Goal: Task Accomplishment & Management: Use online tool/utility

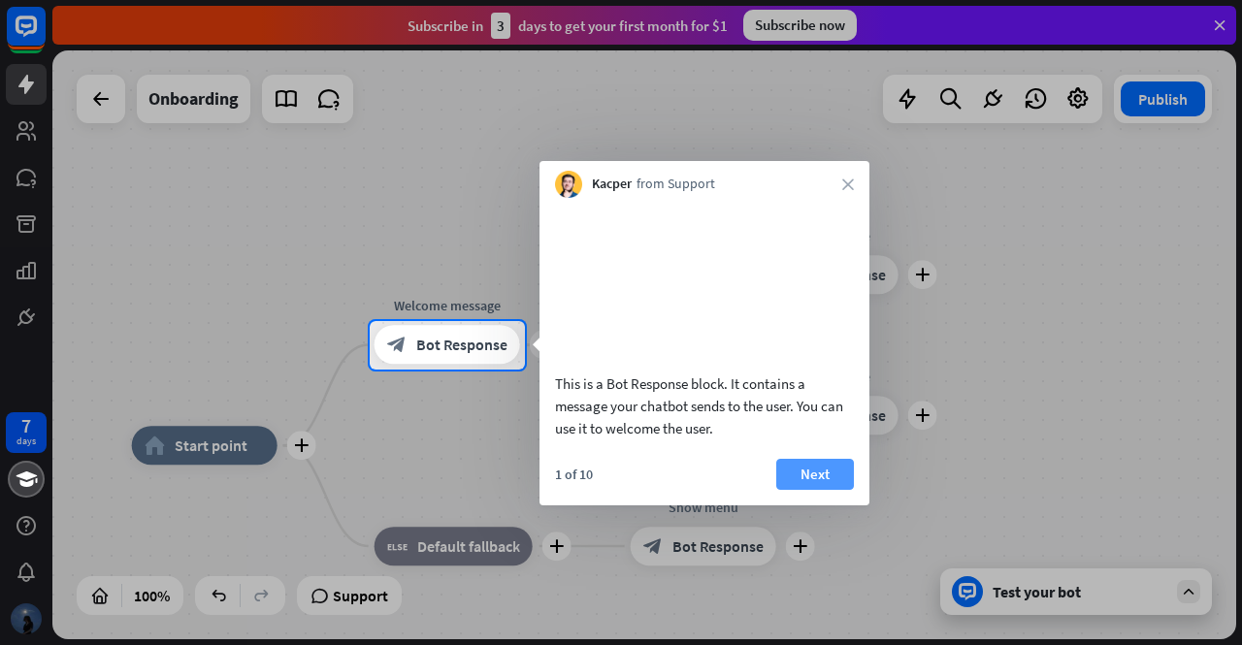
click at [803, 490] on button "Next" at bounding box center [815, 474] width 78 height 31
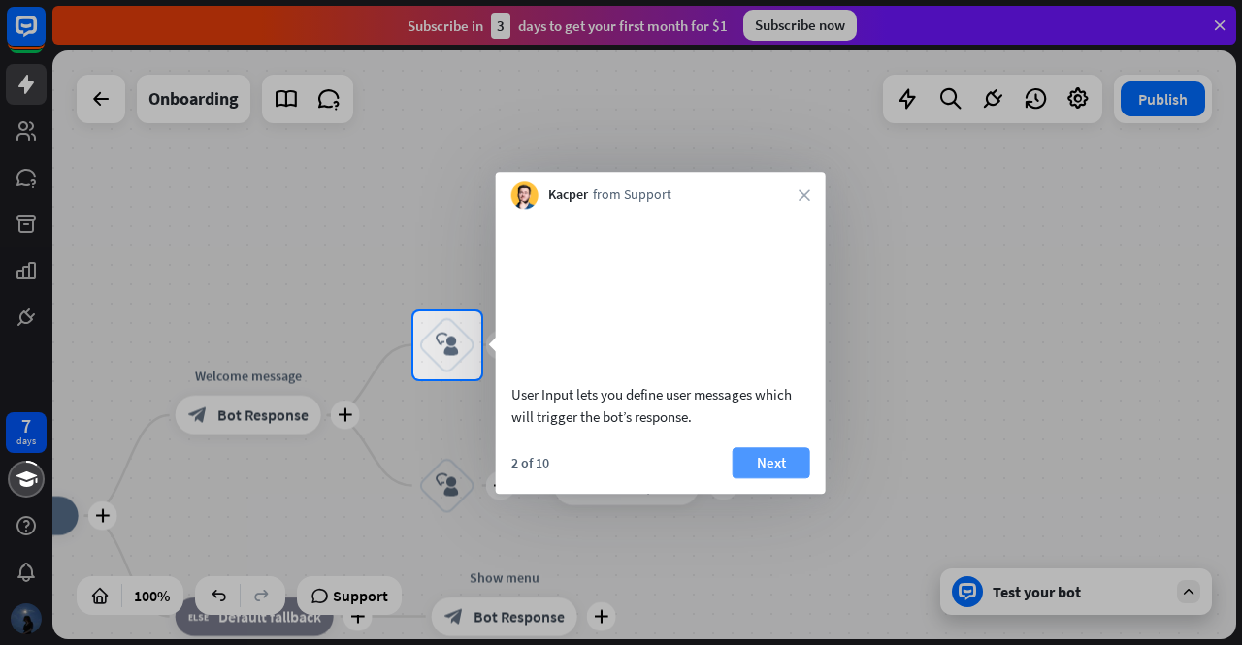
click at [790, 478] on button "Next" at bounding box center [772, 462] width 78 height 31
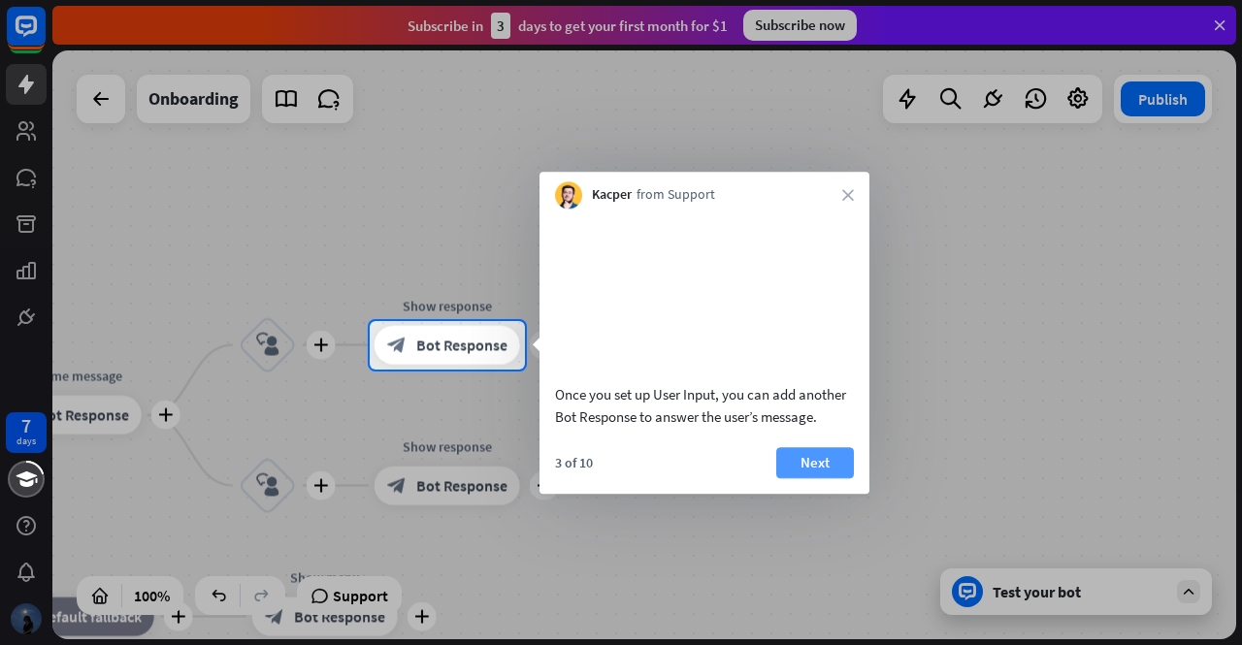
click at [806, 478] on button "Next" at bounding box center [815, 462] width 78 height 31
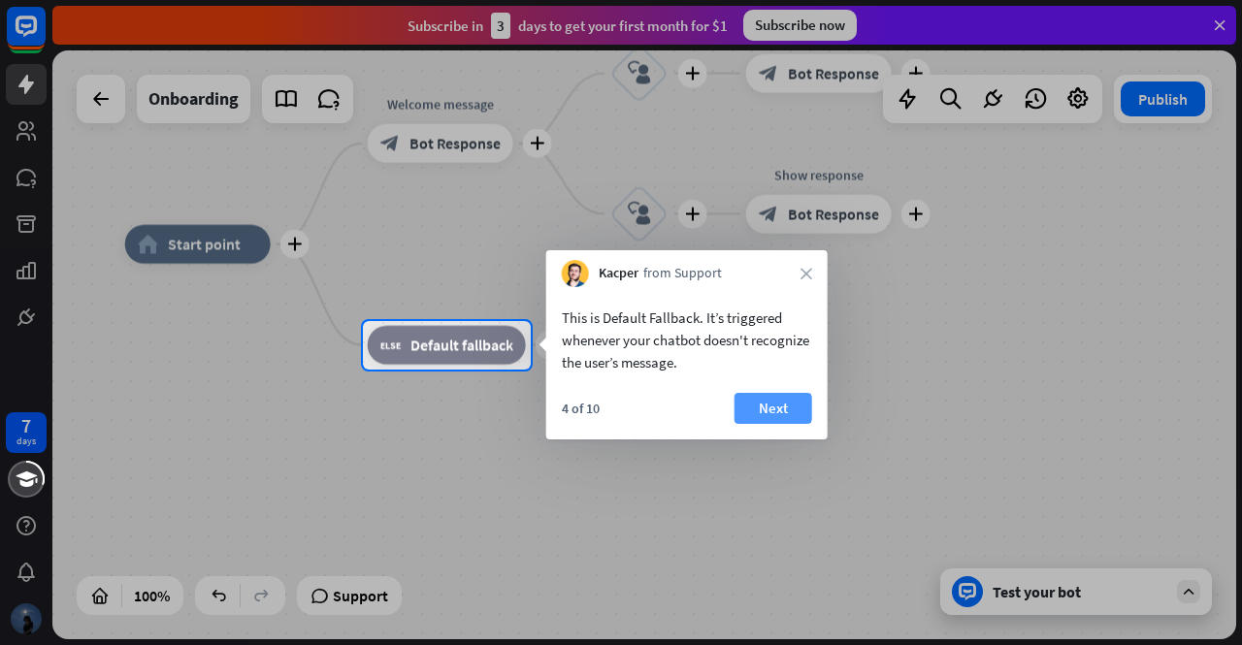
click at [763, 407] on button "Next" at bounding box center [774, 408] width 78 height 31
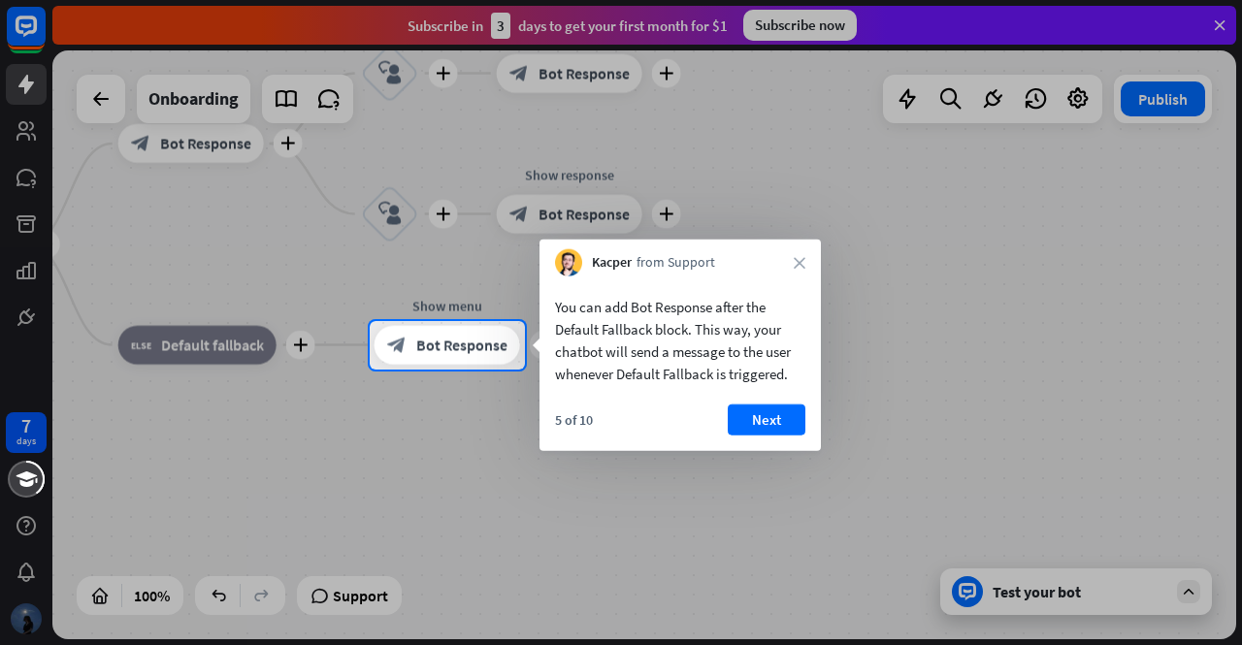
click at [763, 407] on button "Next" at bounding box center [767, 420] width 78 height 31
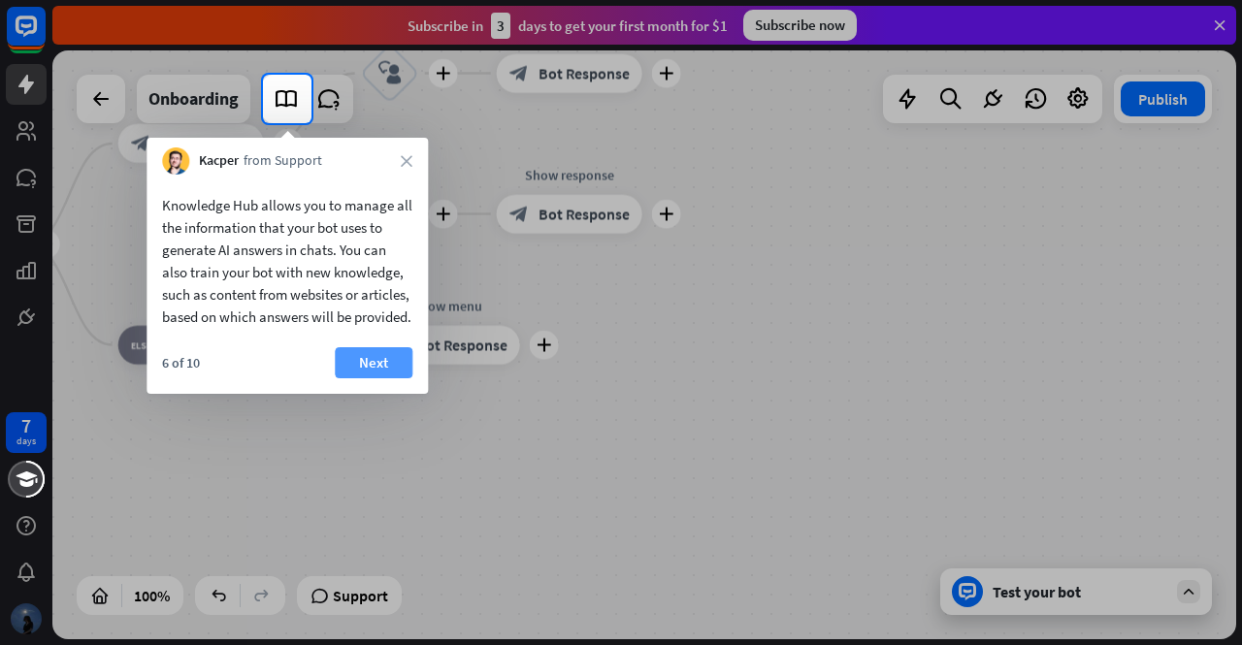
click at [390, 378] on button "Next" at bounding box center [374, 362] width 78 height 31
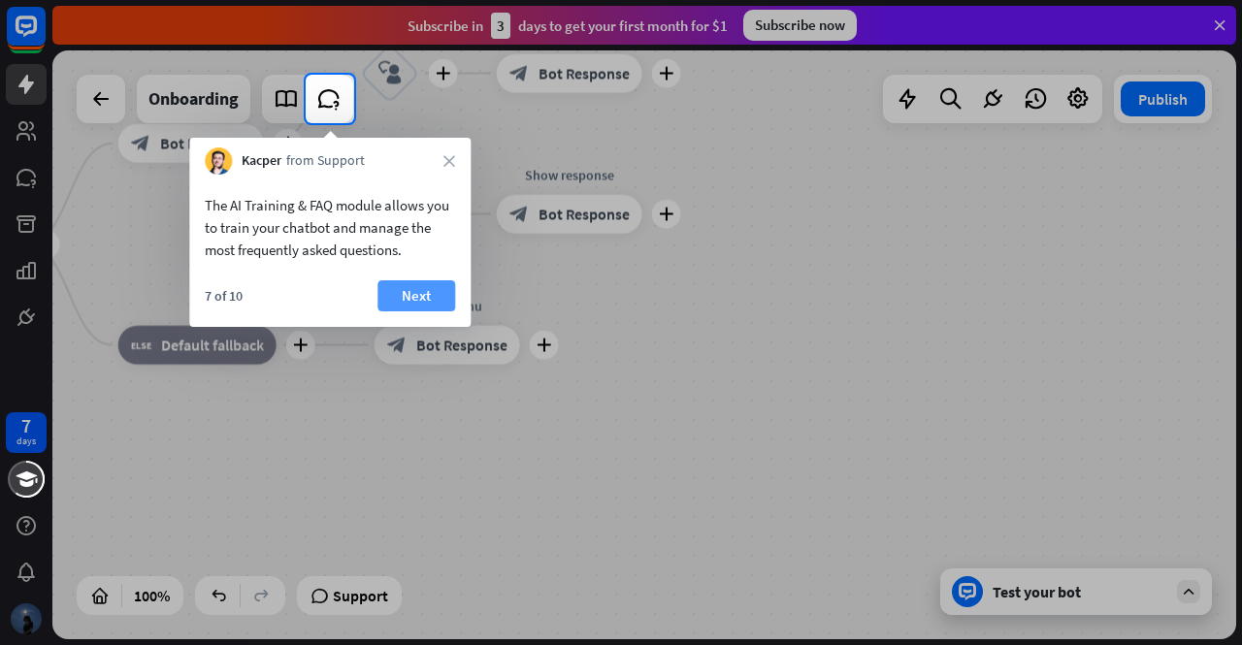
click at [415, 292] on button "Next" at bounding box center [416, 295] width 78 height 31
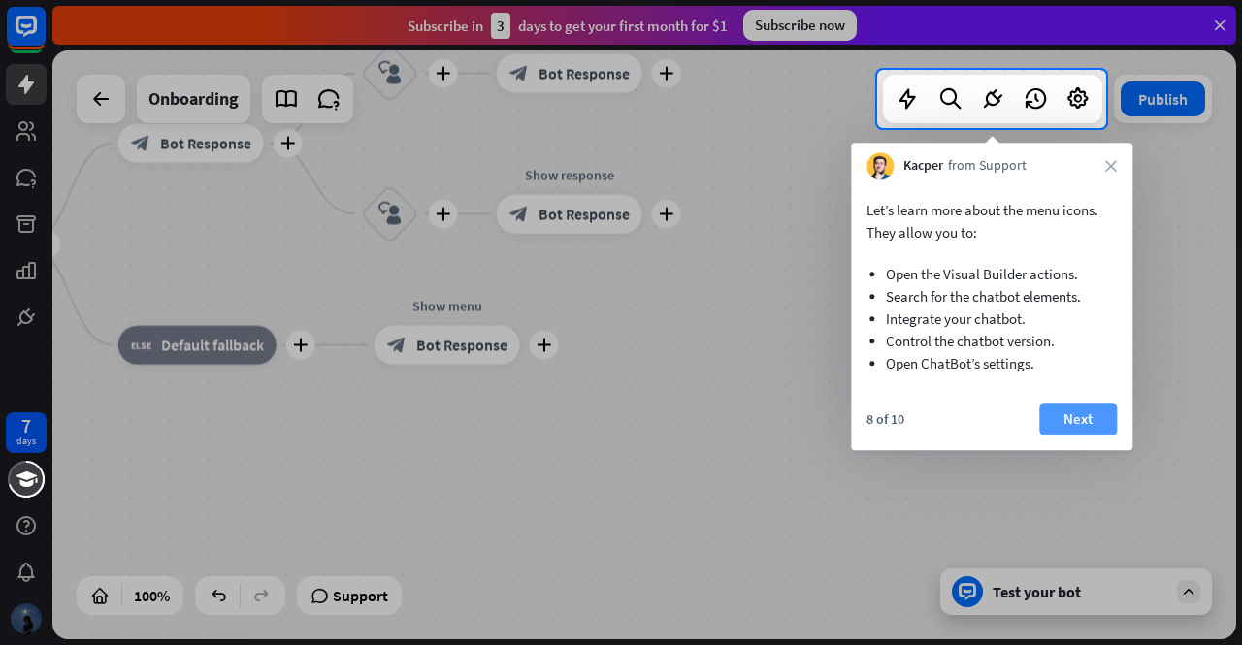
drag, startPoint x: 1114, startPoint y: 393, endPoint x: 1089, endPoint y: 409, distance: 29.6
click at [1089, 409] on div "Let’s learn more about the menu icons. They allow you to: Open the Visual Build…" at bounding box center [991, 315] width 281 height 271
click at [1089, 409] on button "Next" at bounding box center [1078, 419] width 78 height 31
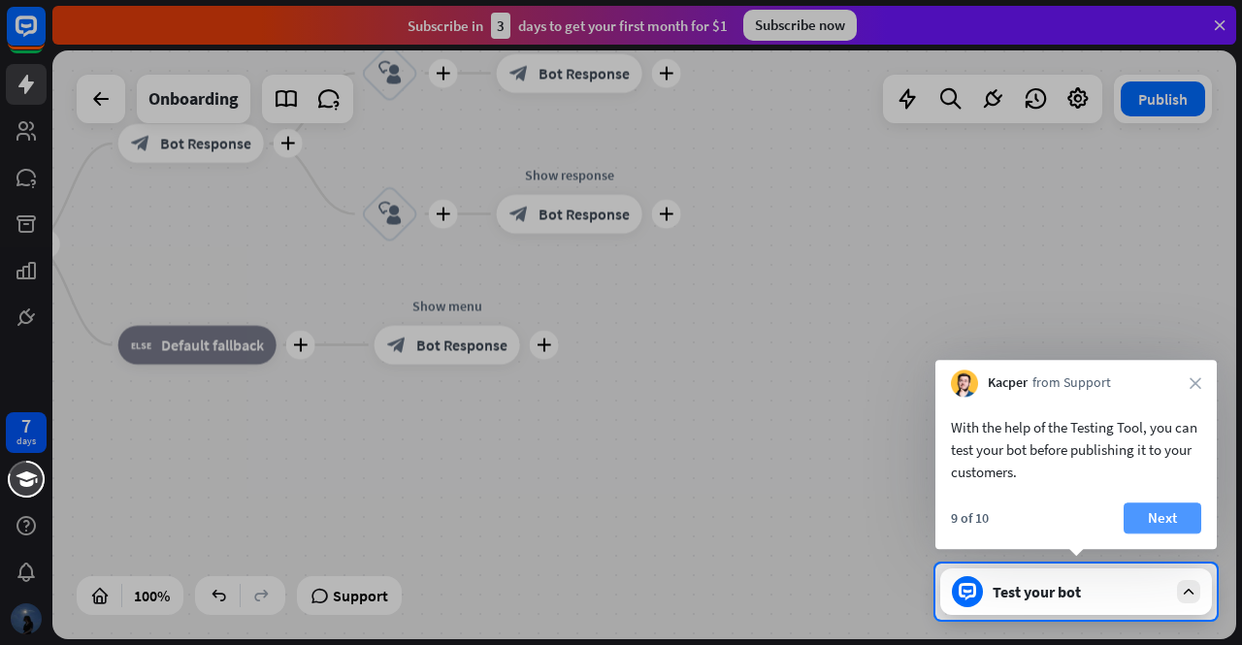
click at [1161, 507] on button "Next" at bounding box center [1163, 518] width 78 height 31
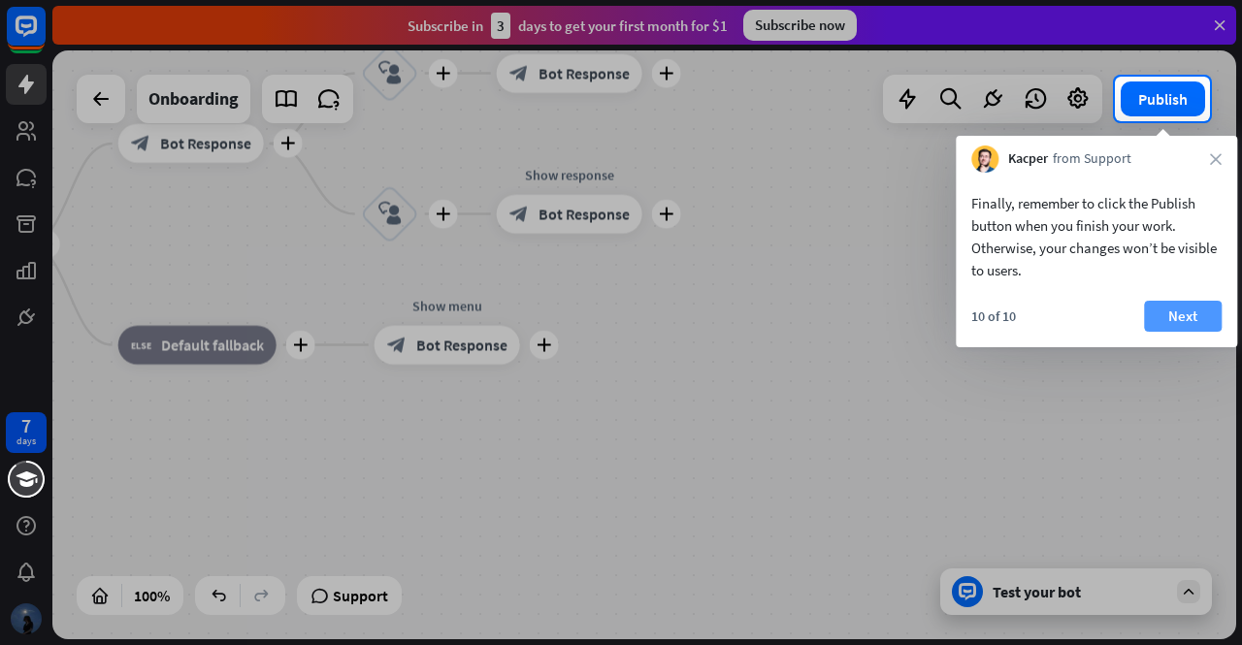
click at [1187, 319] on button "Next" at bounding box center [1183, 316] width 78 height 31
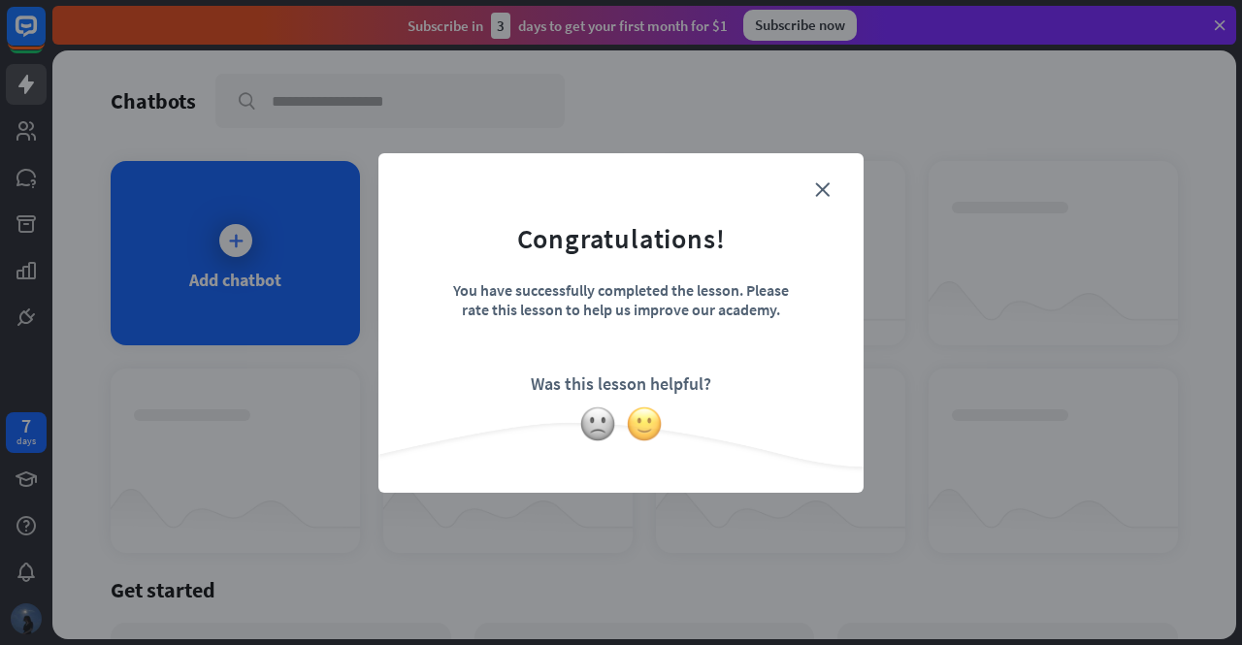
click at [639, 424] on img at bounding box center [644, 424] width 37 height 37
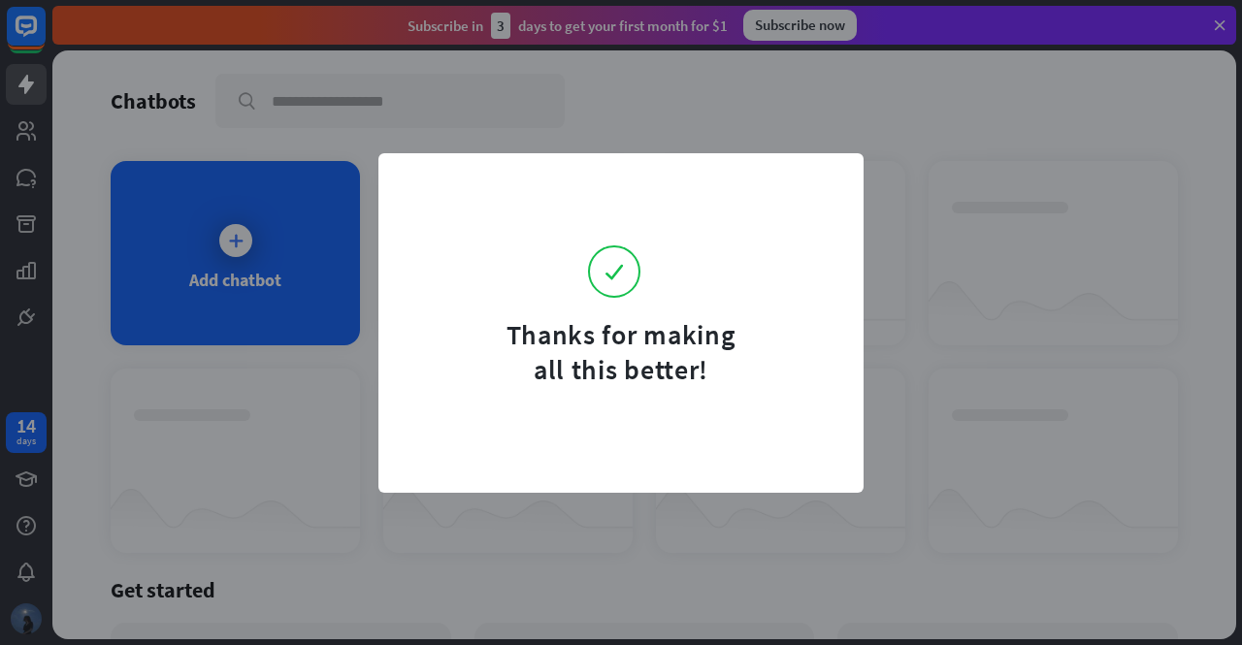
click at [691, 348] on div "Thanks for making all this better!" at bounding box center [621, 352] width 243 height 70
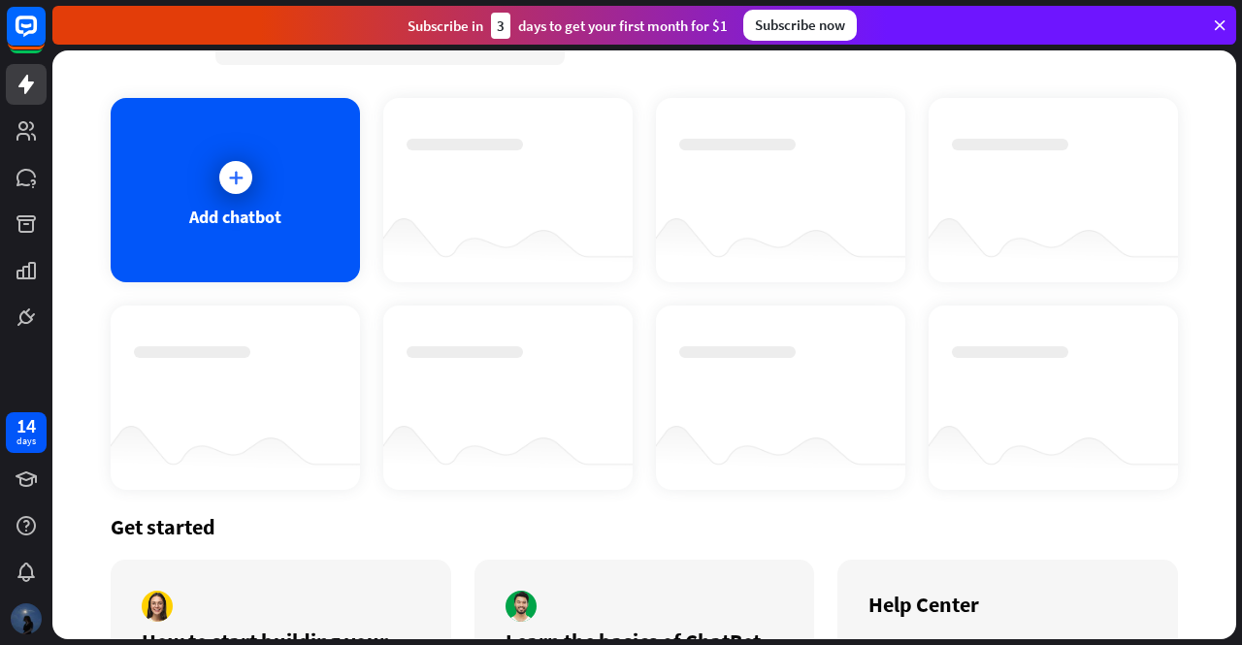
scroll to position [62, 0]
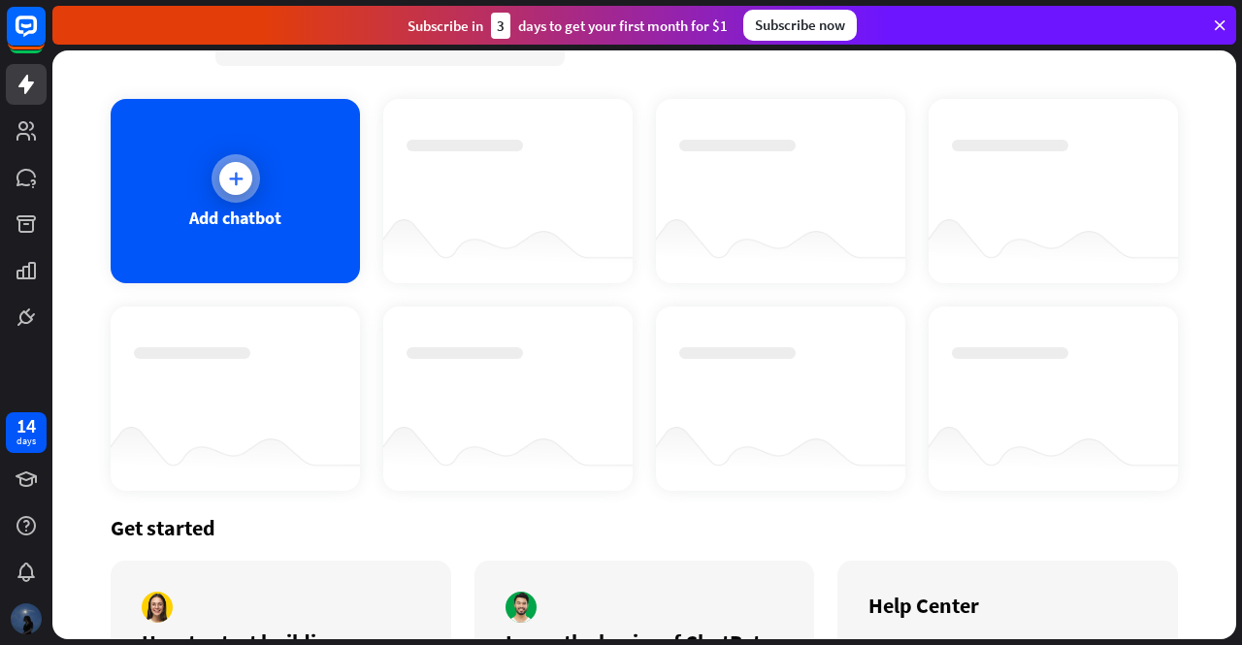
click at [310, 205] on div "Add chatbot" at bounding box center [235, 191] width 249 height 184
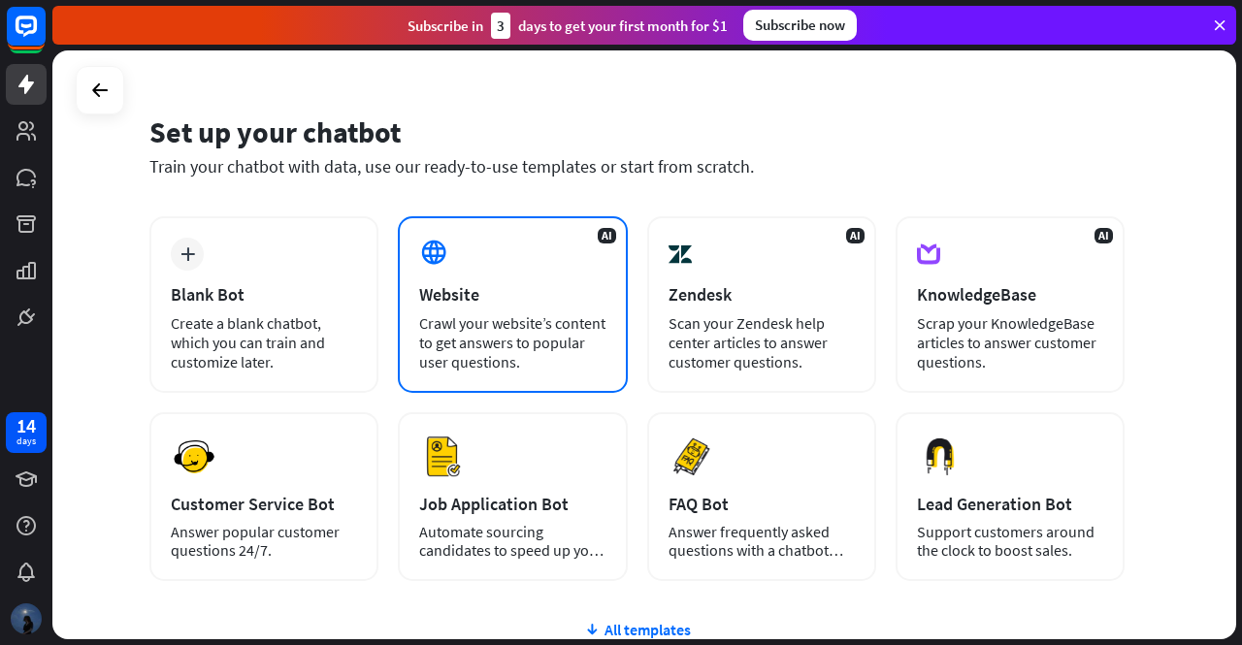
scroll to position [38, 0]
click at [567, 317] on div "Crawl your website’s content to get answers to popular user questions." at bounding box center [512, 343] width 186 height 58
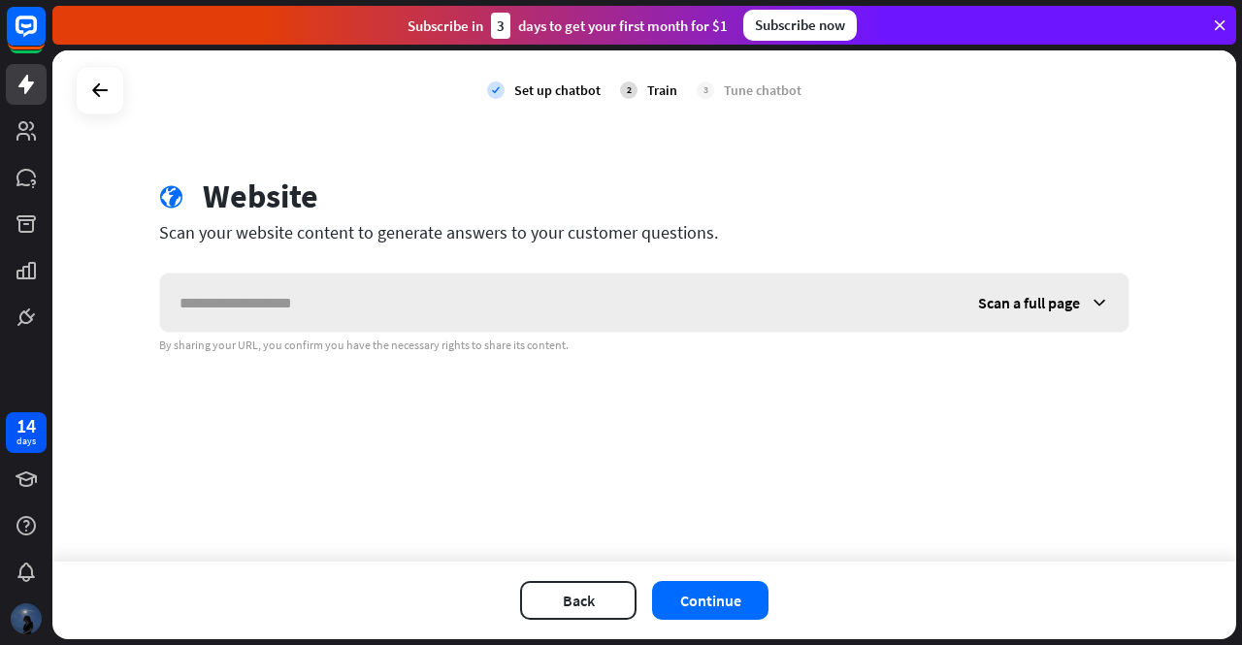
click at [497, 311] on input "text" at bounding box center [559, 303] width 799 height 58
click at [1027, 308] on span "Scan a full page" at bounding box center [1029, 302] width 102 height 19
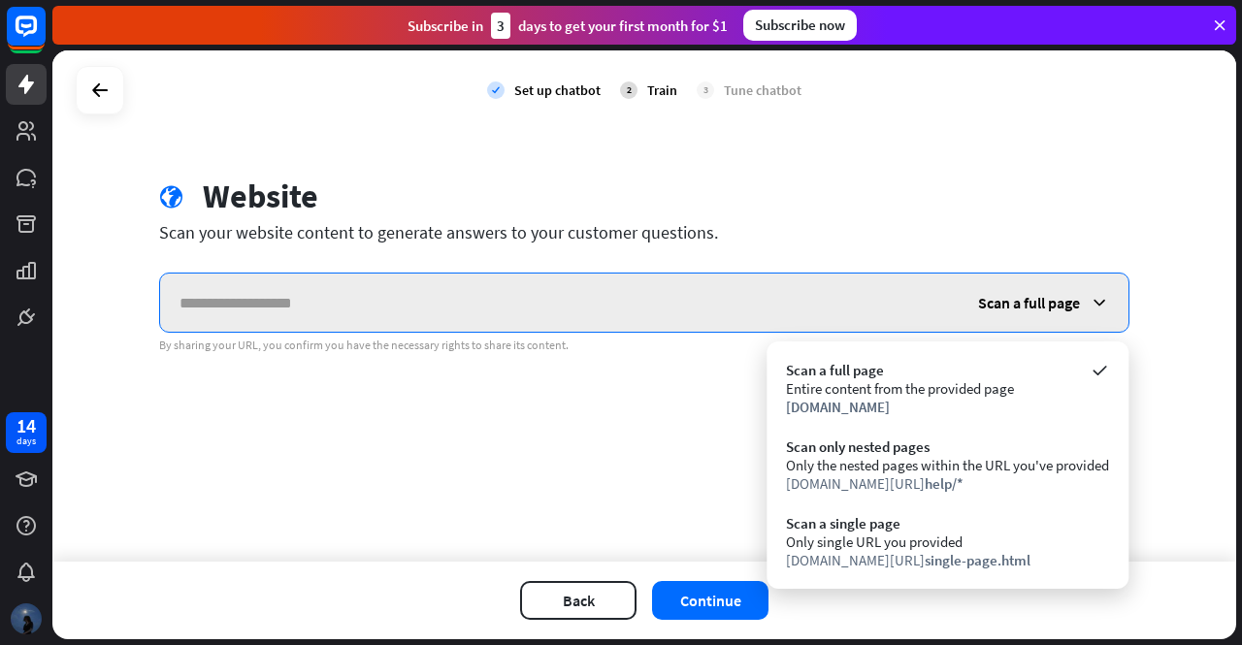
click at [454, 319] on input "text" at bounding box center [559, 303] width 799 height 58
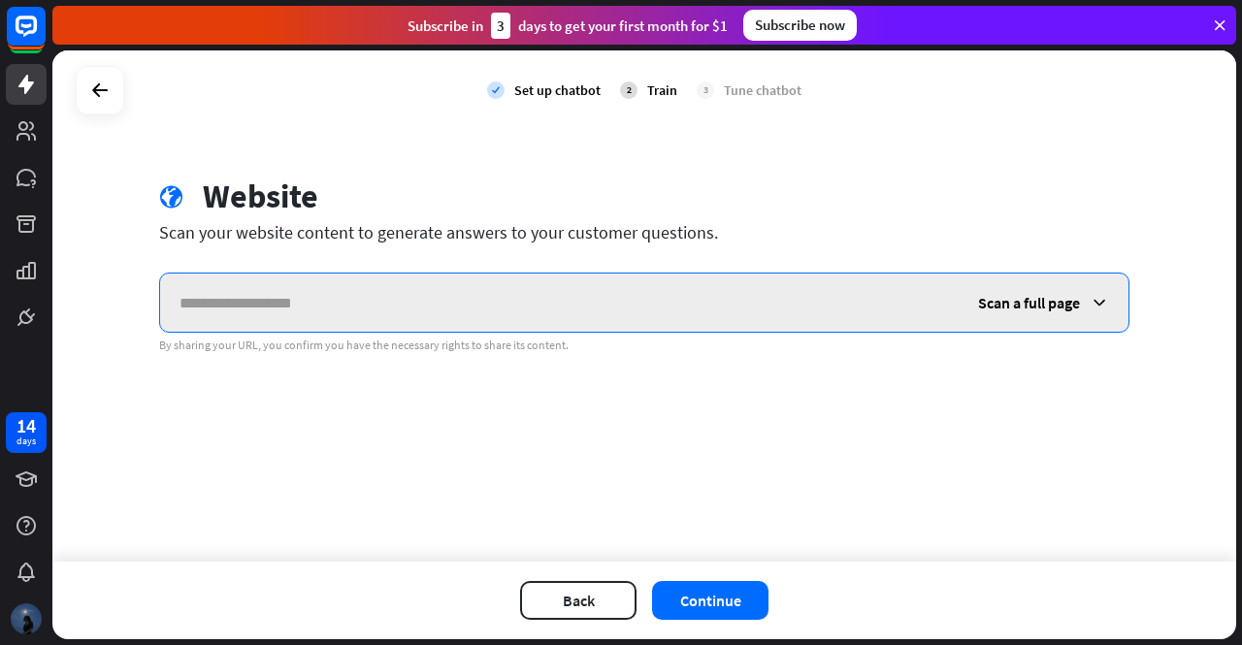
click at [454, 319] on input "text" at bounding box center [559, 303] width 799 height 58
type input "**********"
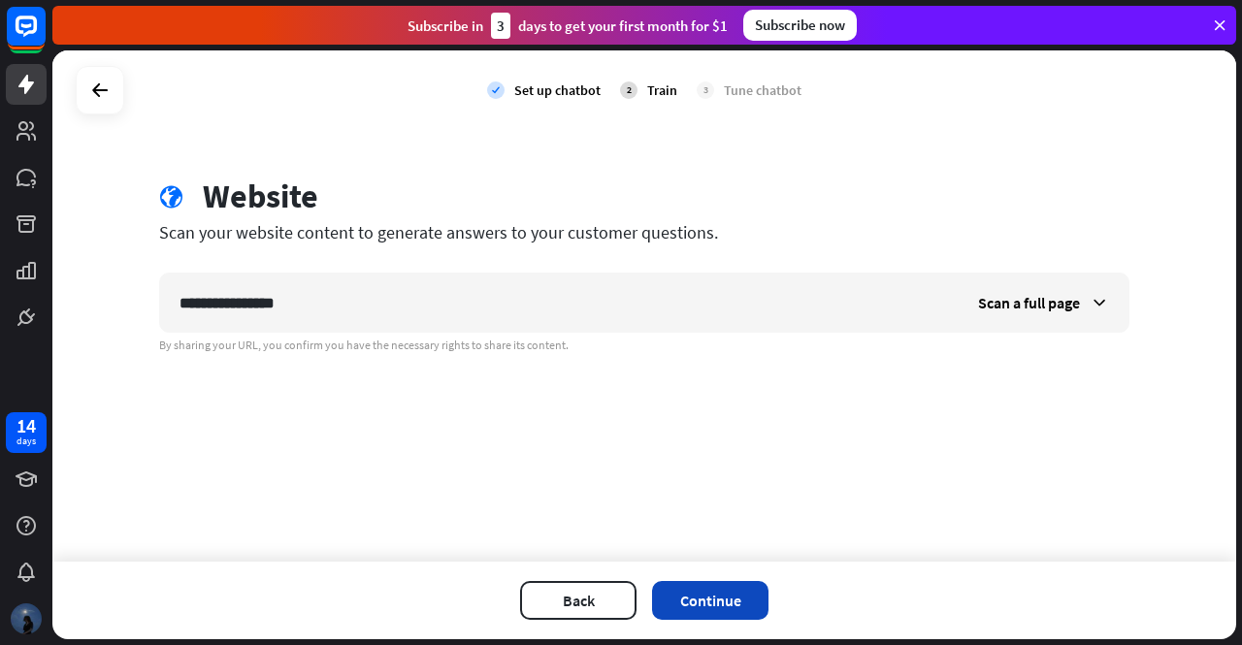
click at [749, 598] on button "Continue" at bounding box center [710, 600] width 116 height 39
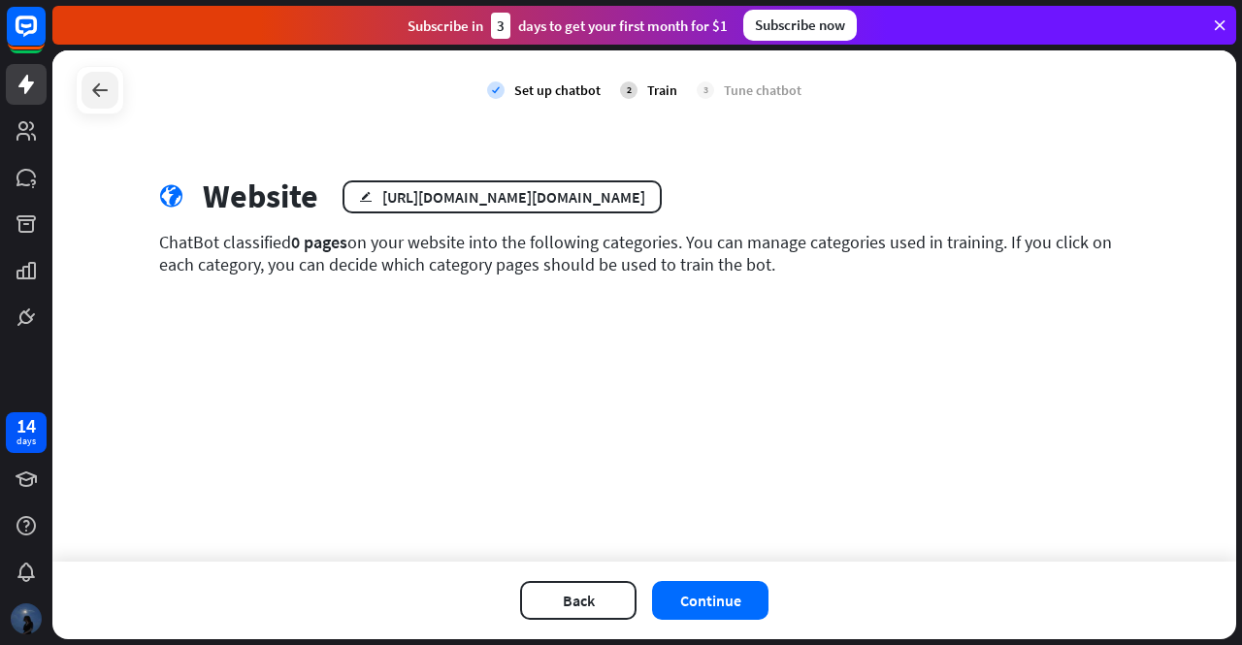
click at [90, 88] on icon at bounding box center [99, 90] width 23 height 23
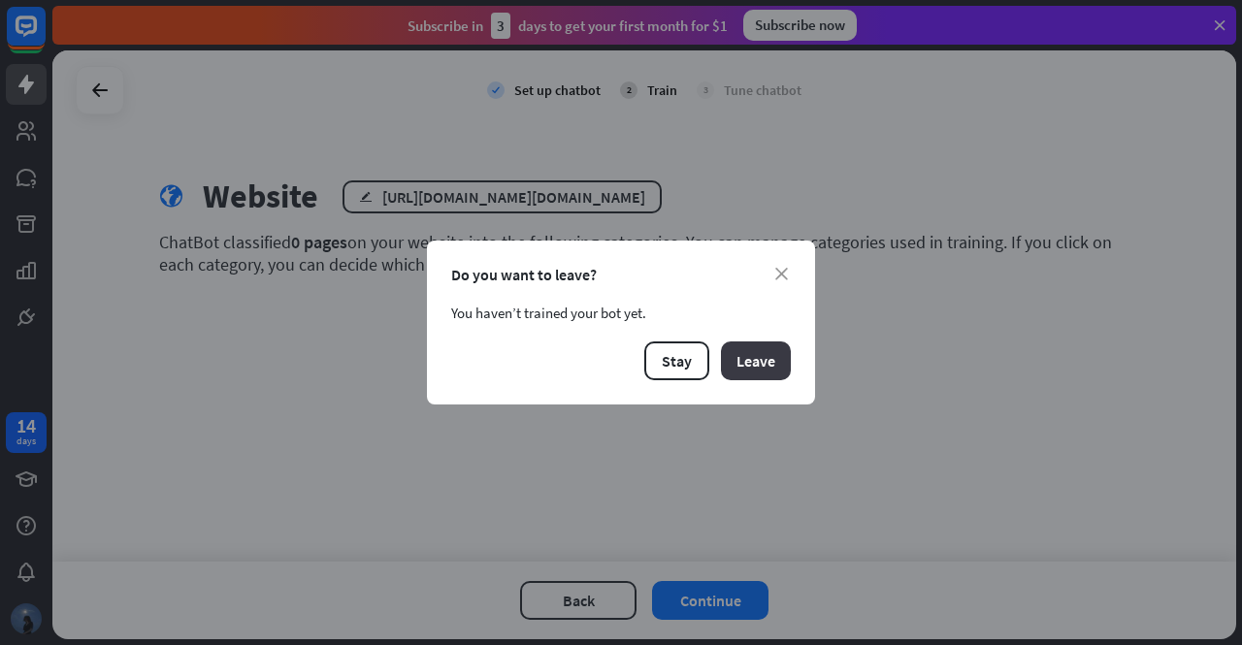
click at [751, 361] on button "Leave" at bounding box center [756, 361] width 70 height 39
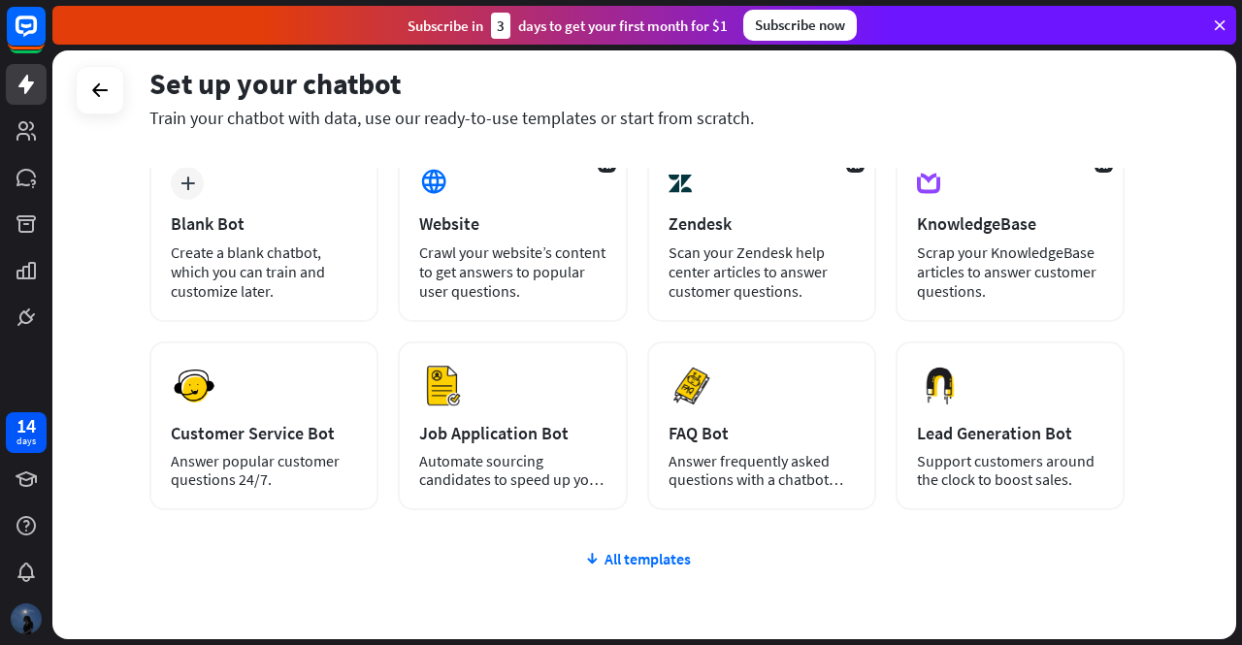
scroll to position [213, 0]
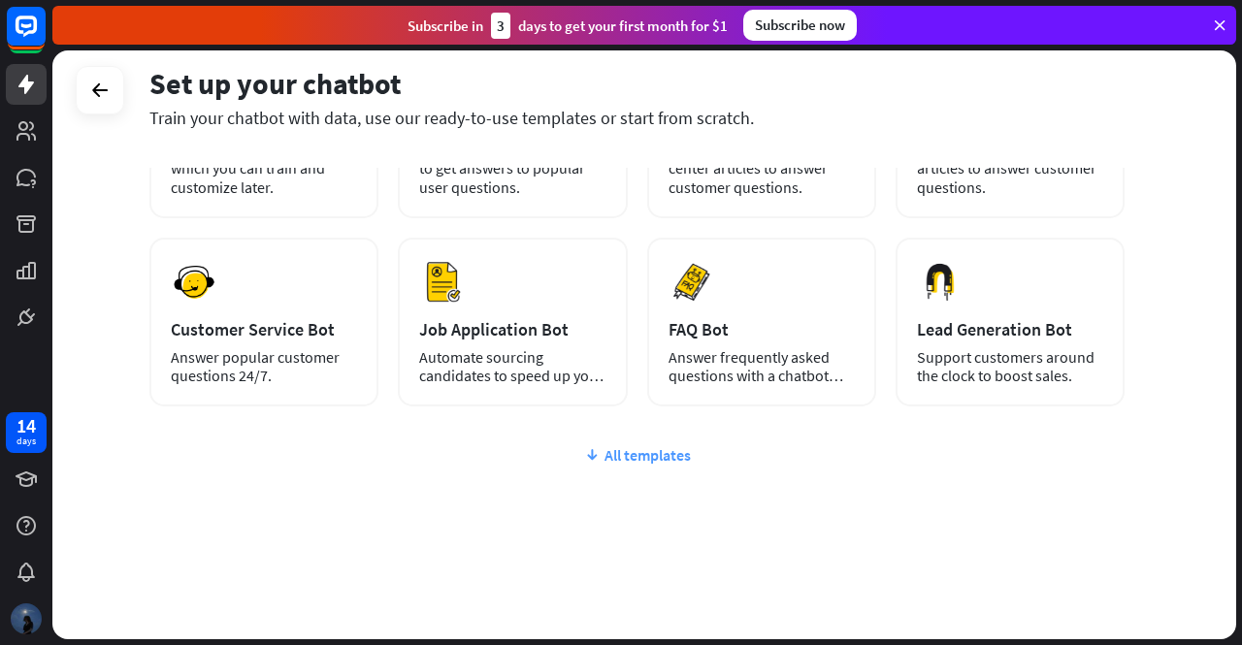
click at [625, 445] on div "All templates" at bounding box center [636, 454] width 975 height 19
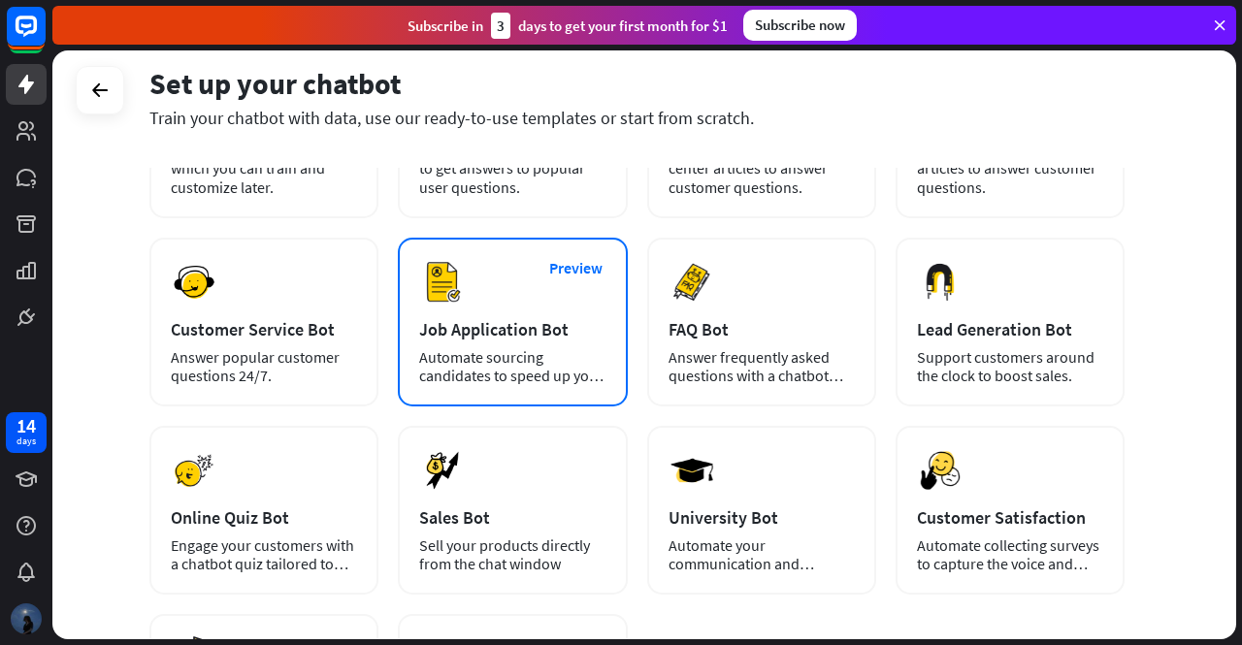
scroll to position [0, 0]
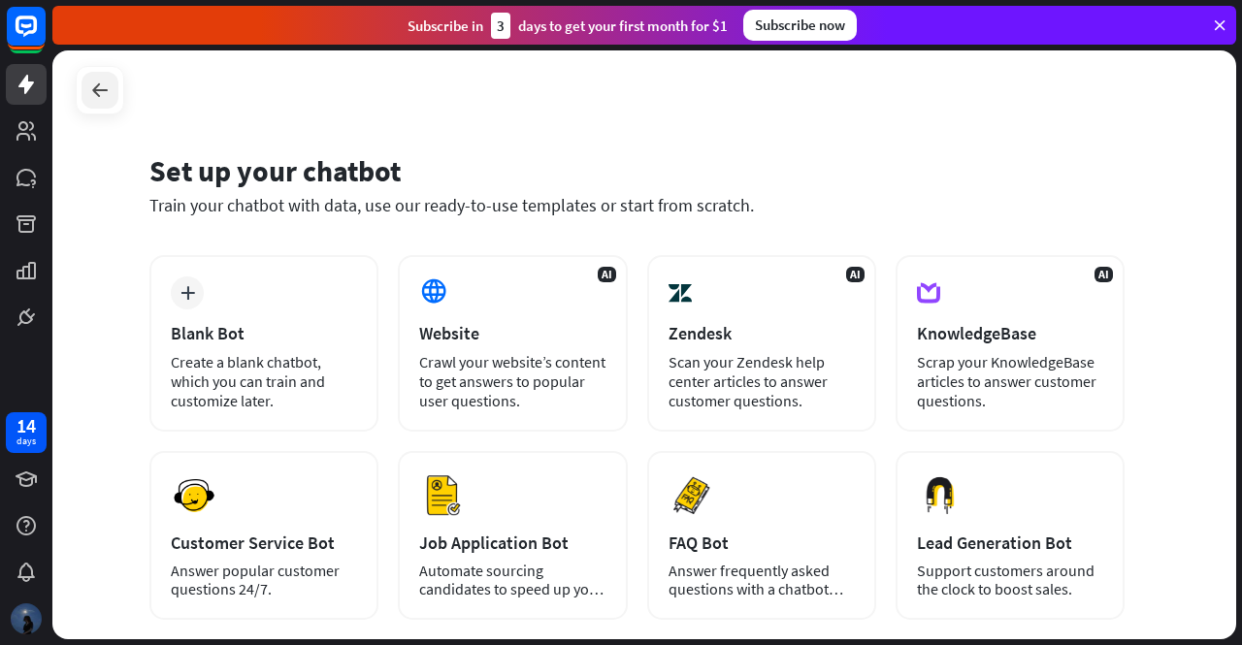
click at [88, 97] on icon at bounding box center [99, 90] width 23 height 23
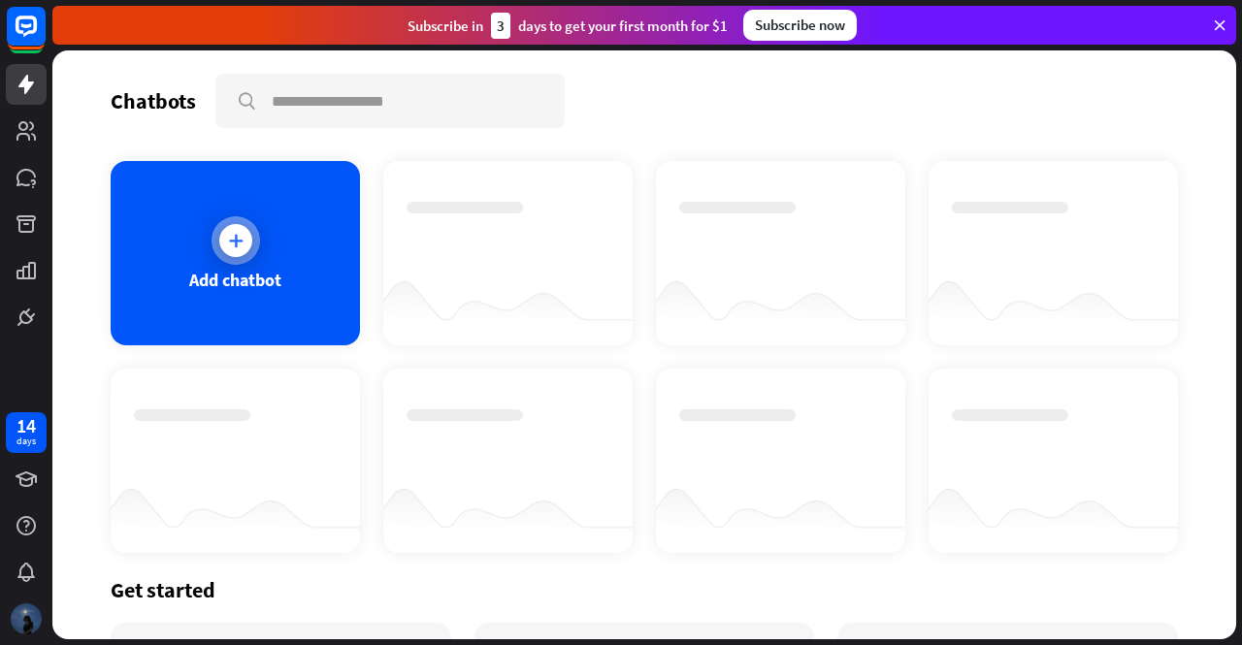
scroll to position [219, 0]
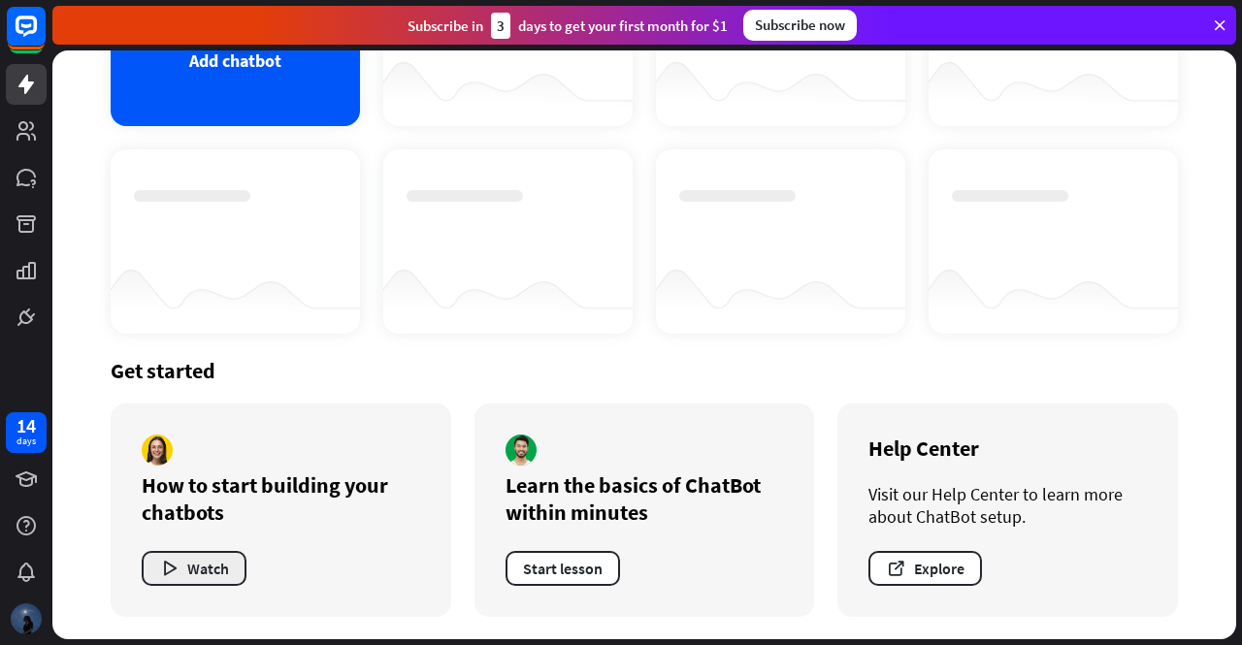
click at [204, 575] on button "Watch" at bounding box center [194, 568] width 105 height 35
